Goal: Task Accomplishment & Management: Use online tool/utility

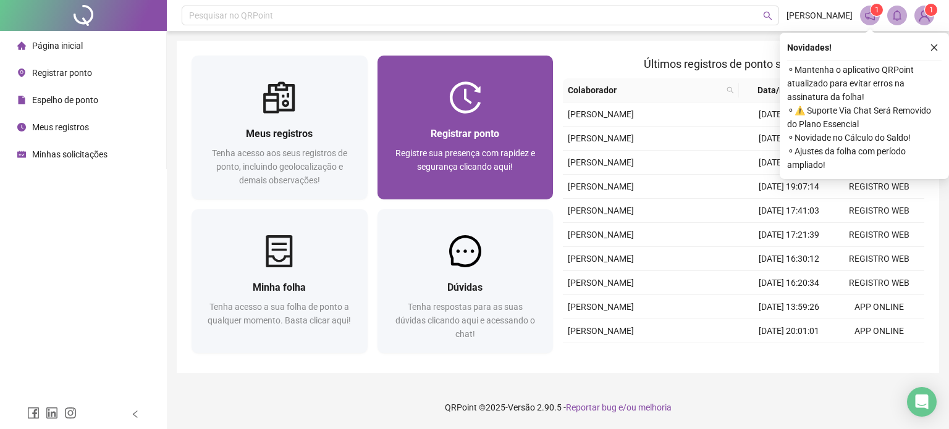
click at [414, 125] on div "Registrar ponto Registre sua presença com rapidez e segurança clicando aqui!" at bounding box center [465, 157] width 176 height 86
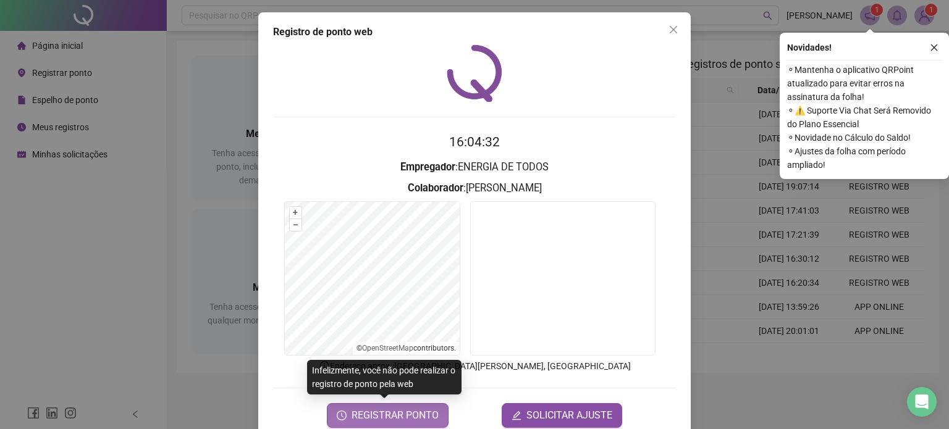
click at [390, 414] on span "REGISTRAR PONTO" at bounding box center [394, 415] width 87 height 15
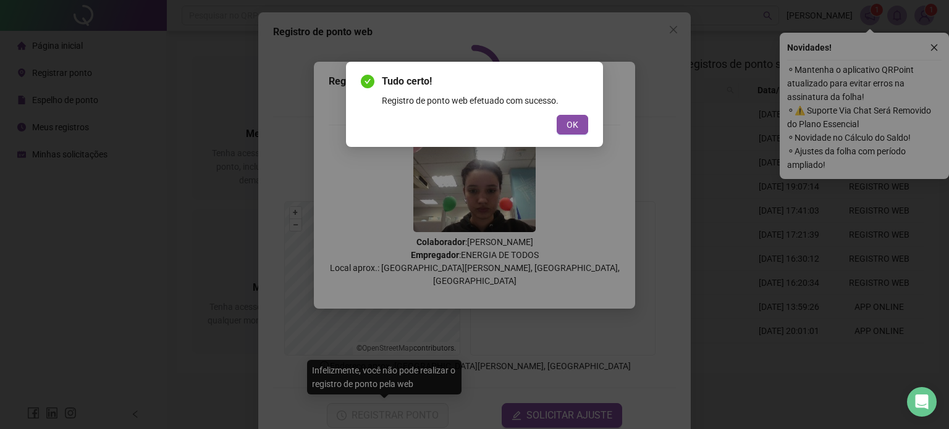
click at [561, 117] on button "OK" at bounding box center [571, 125] width 31 height 20
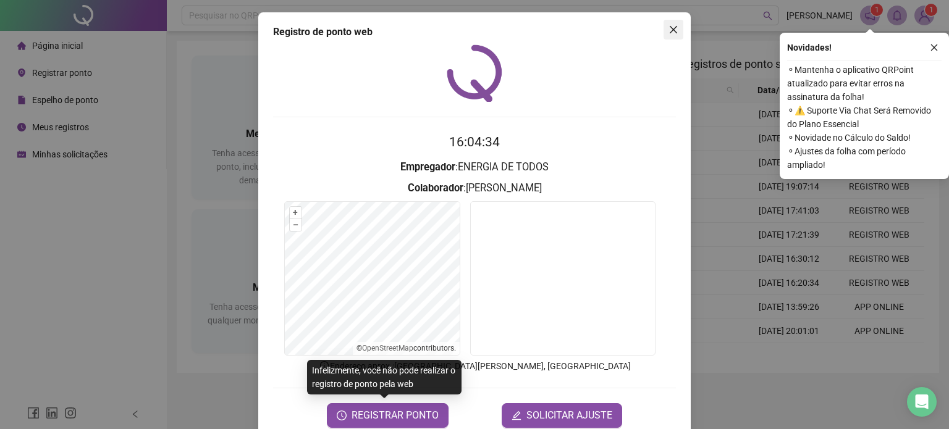
click at [663, 36] on button "Close" at bounding box center [673, 30] width 20 height 20
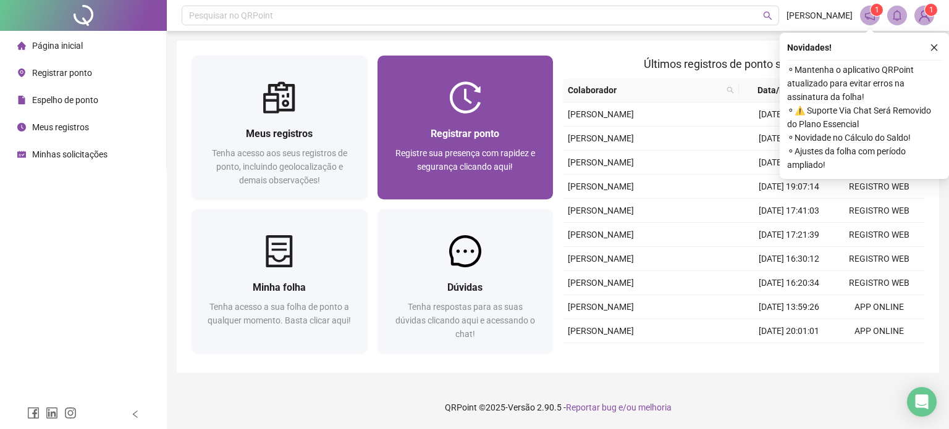
click at [461, 107] on img at bounding box center [465, 98] width 32 height 32
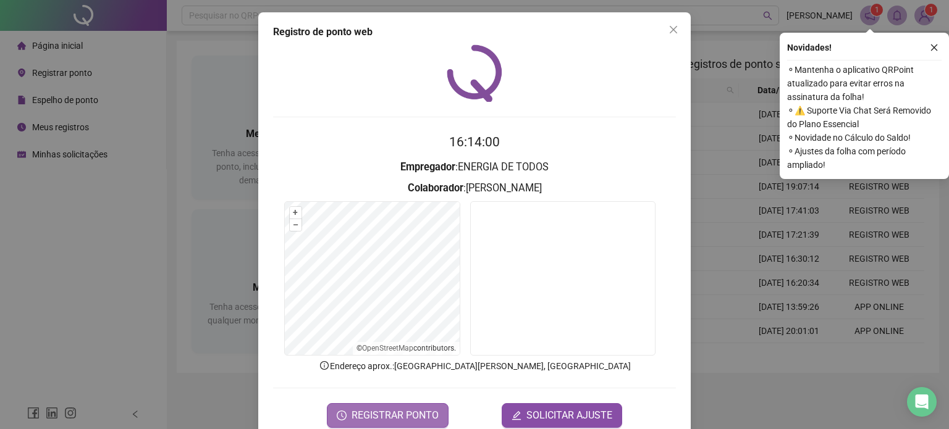
click at [437, 405] on button "REGISTRAR PONTO" at bounding box center [388, 415] width 122 height 25
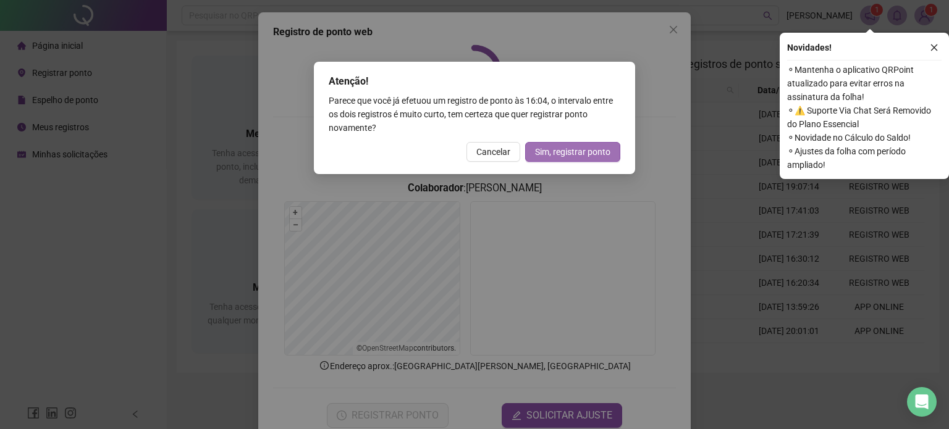
click at [591, 151] on span "Sim, registrar ponto" at bounding box center [572, 152] width 75 height 14
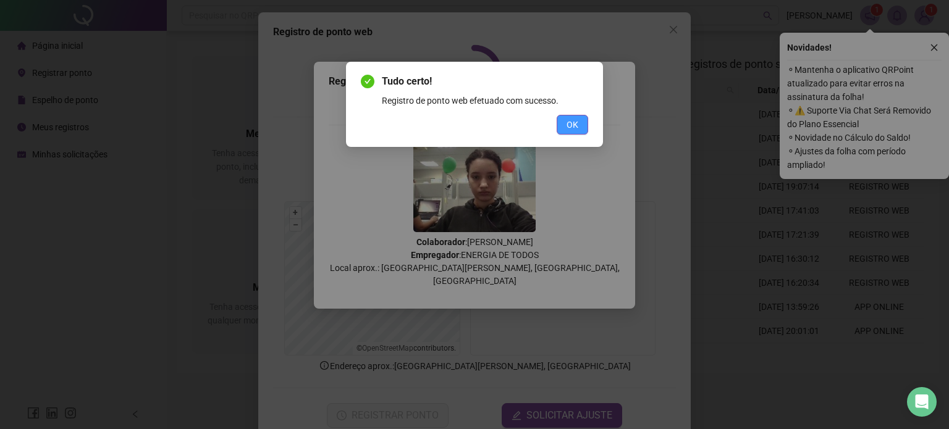
click at [571, 129] on span "OK" at bounding box center [572, 125] width 12 height 14
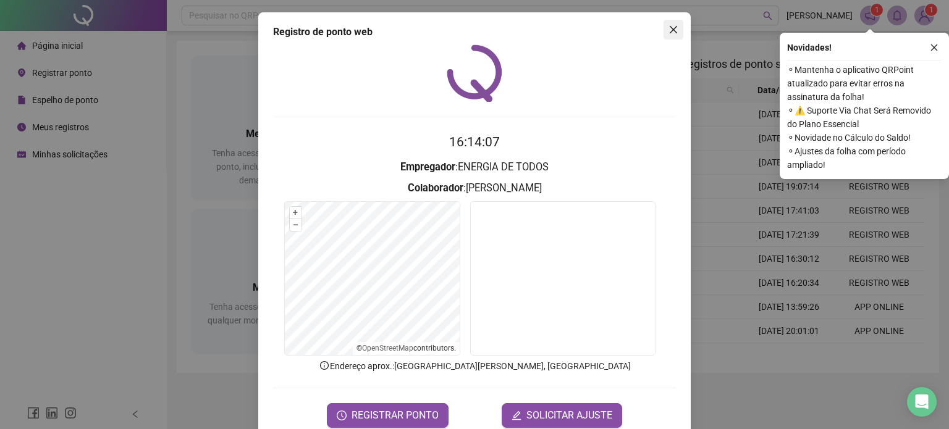
click at [663, 31] on span "Close" at bounding box center [673, 30] width 20 height 10
